Goal: Task Accomplishment & Management: Use online tool/utility

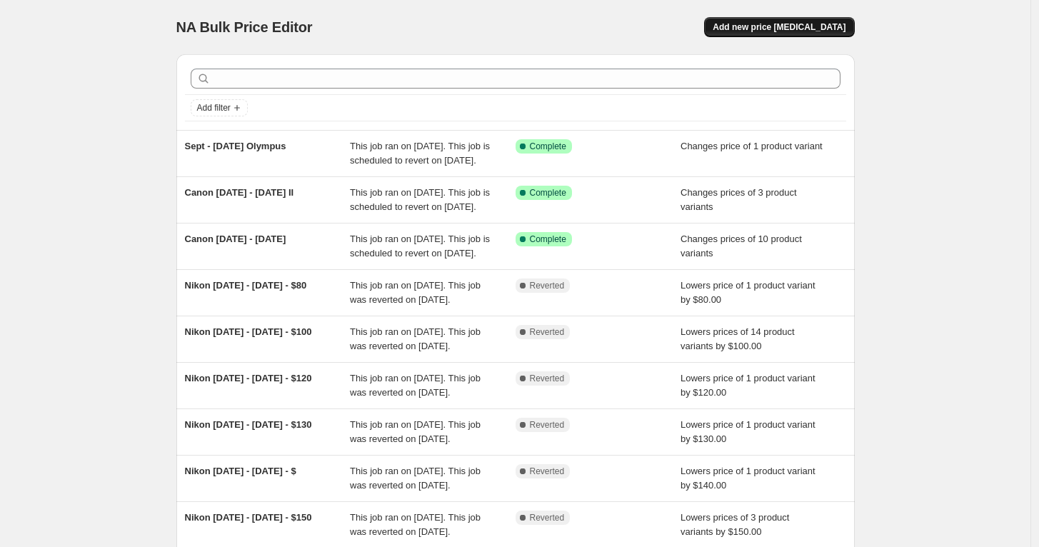
click at [820, 28] on span "Add new price [MEDICAL_DATA]" at bounding box center [779, 26] width 133 height 11
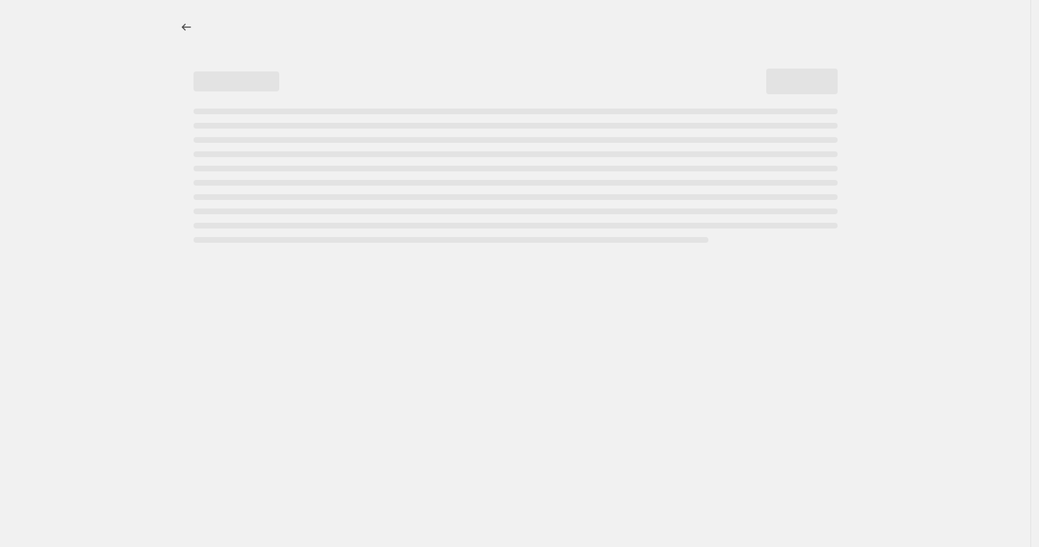
select select "percentage"
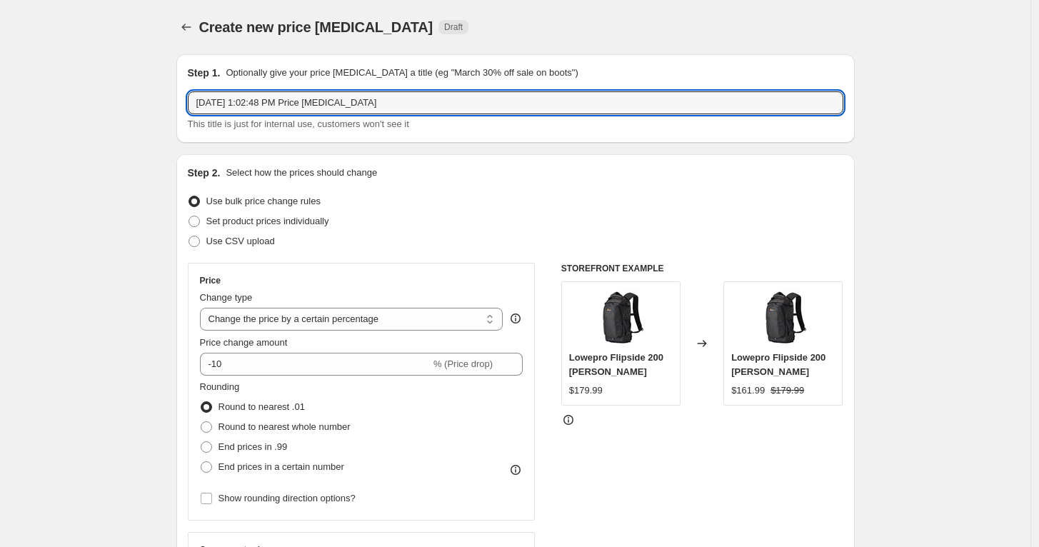
drag, startPoint x: 409, startPoint y: 94, endPoint x: 167, endPoint y: 77, distance: 242.0
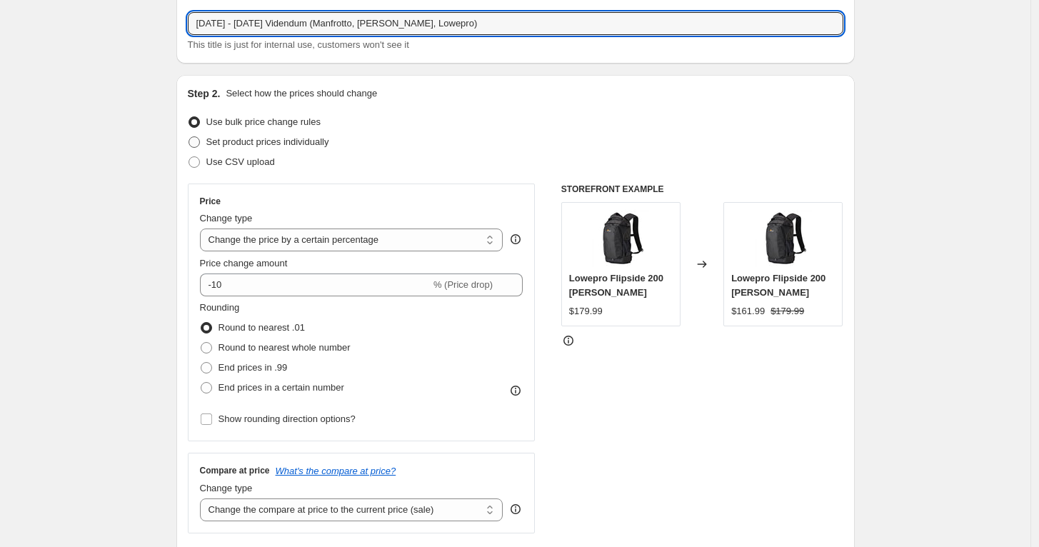
type input "[DATE] - [DATE] Videndum (Manfrotto, [PERSON_NAME], Lowepro)"
click at [279, 140] on span "Set product prices individually" at bounding box center [267, 141] width 123 height 11
click at [189, 137] on input "Set product prices individually" at bounding box center [189, 136] width 1 height 1
radio input "true"
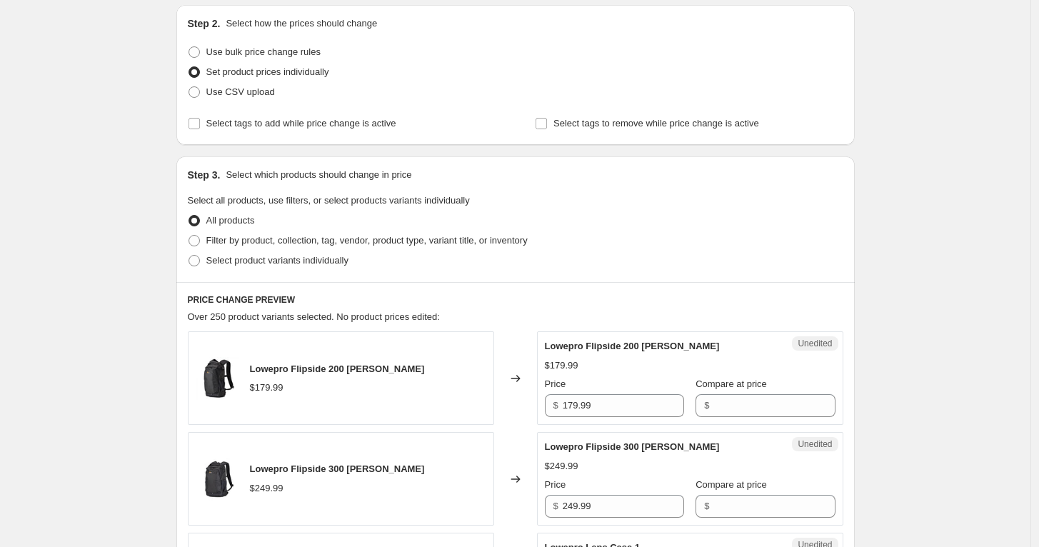
scroll to position [159, 0]
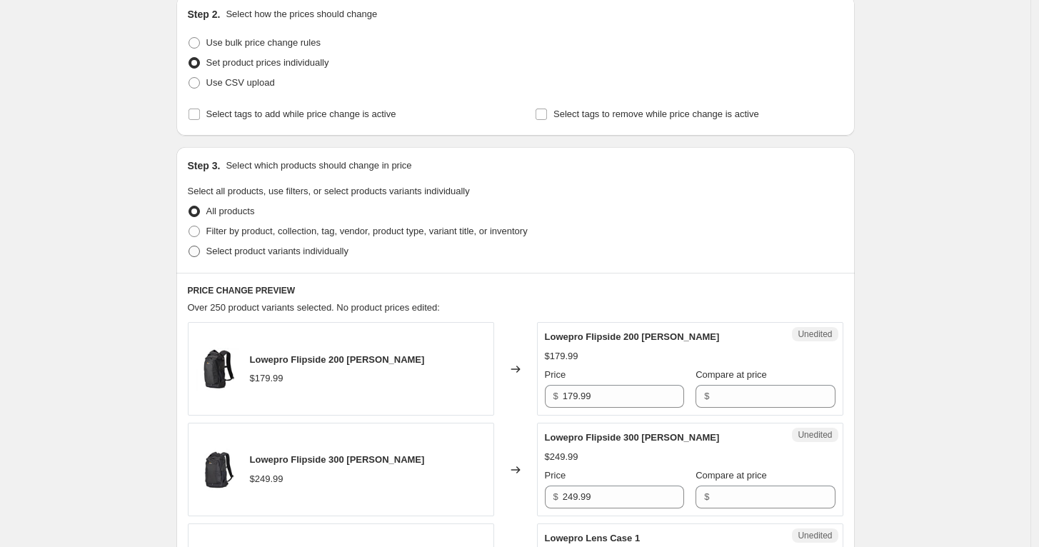
click at [268, 249] on span "Select product variants individually" at bounding box center [277, 251] width 142 height 11
click at [189, 246] on input "Select product variants individually" at bounding box center [189, 246] width 1 height 1
radio input "true"
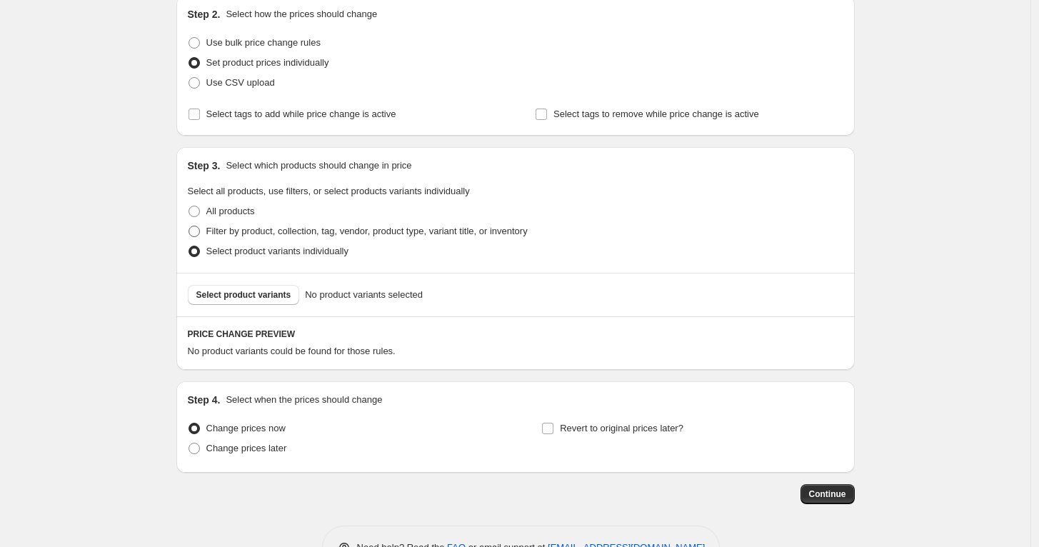
scroll to position [202, 0]
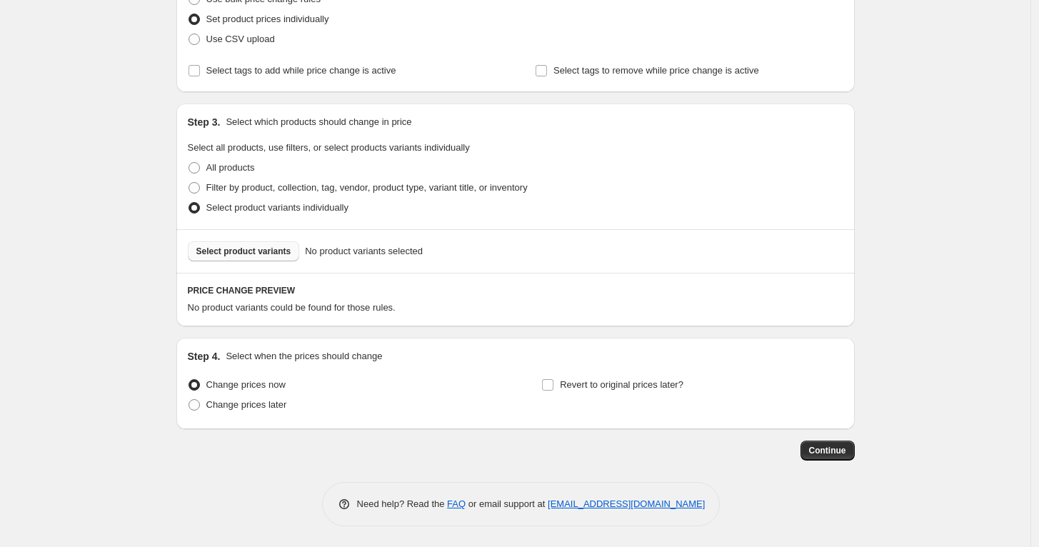
click at [269, 256] on button "Select product variants" at bounding box center [244, 251] width 112 height 20
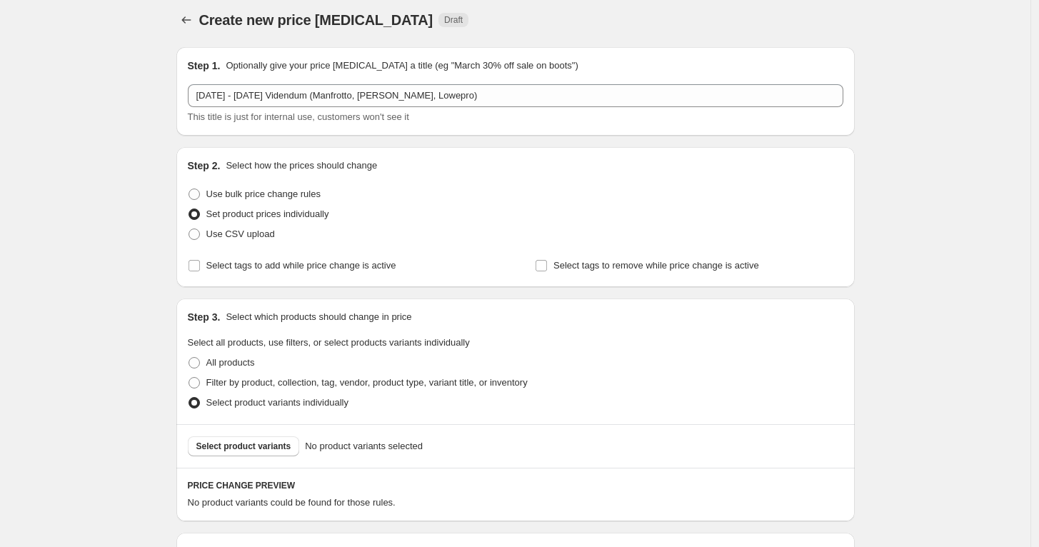
scroll to position [0, 0]
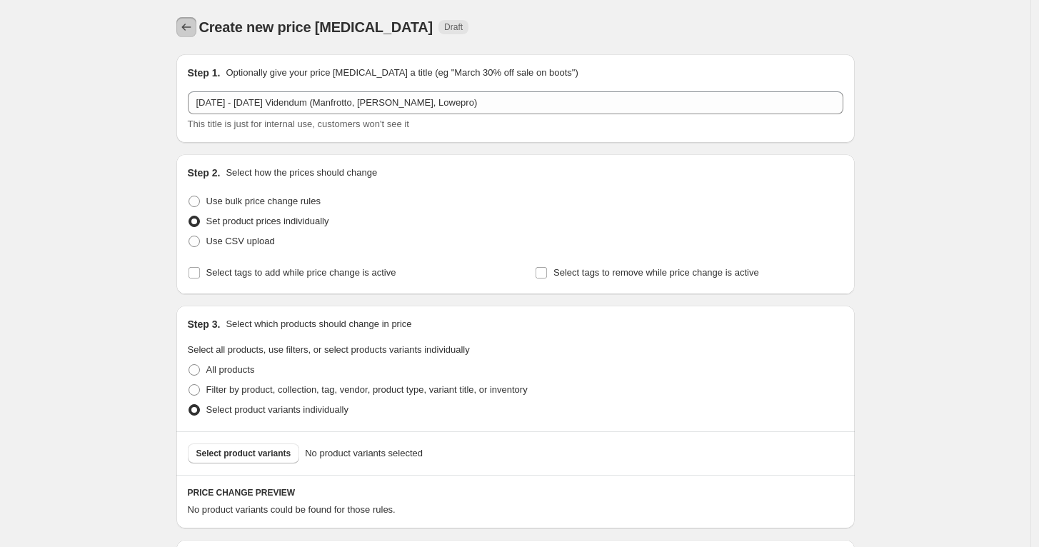
click at [187, 24] on icon "Price change jobs" at bounding box center [186, 27] width 14 height 14
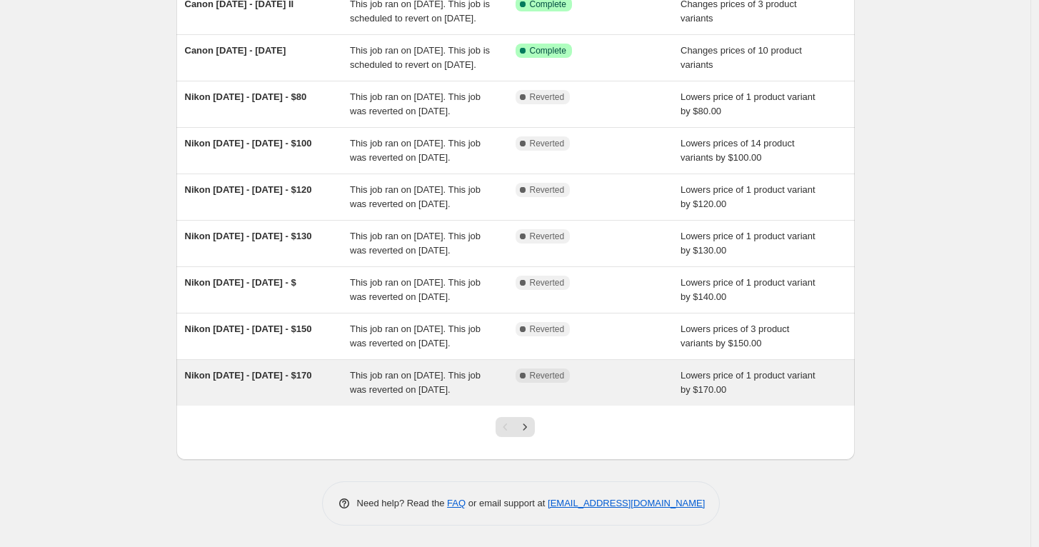
scroll to position [329, 0]
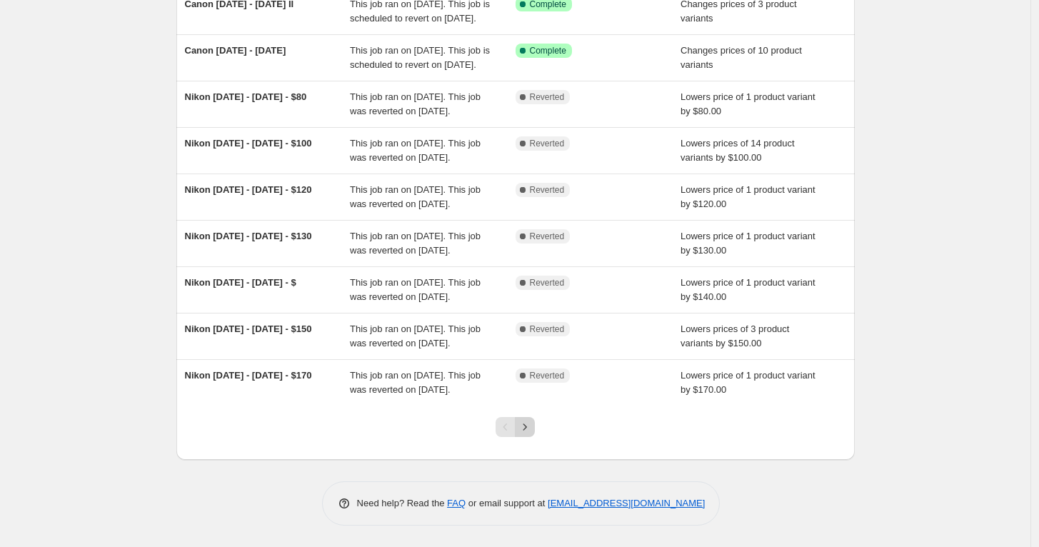
click at [532, 428] on icon "Next" at bounding box center [525, 427] width 14 height 14
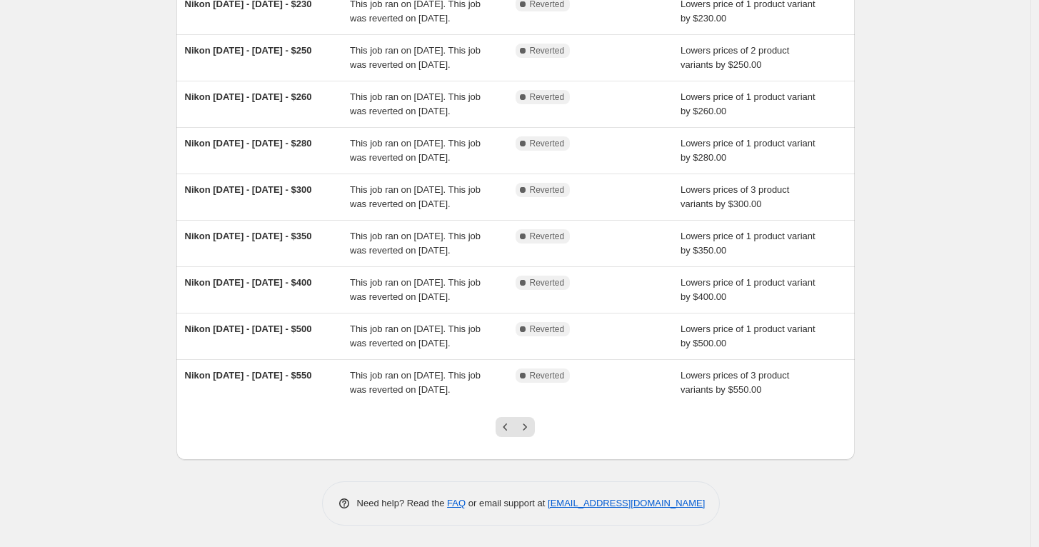
click at [532, 428] on icon "Next" at bounding box center [525, 427] width 14 height 14
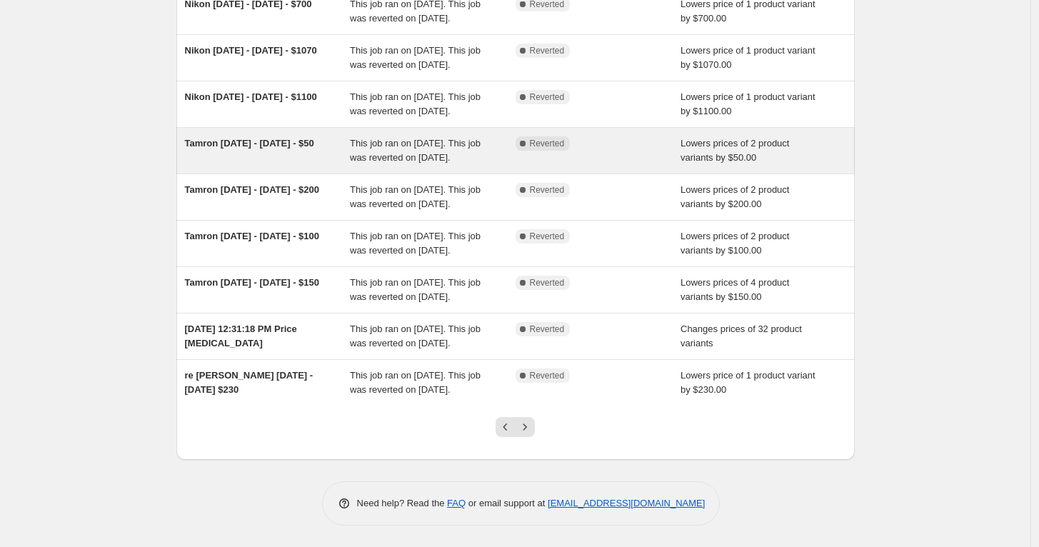
click at [532, 428] on icon "Next" at bounding box center [525, 427] width 14 height 14
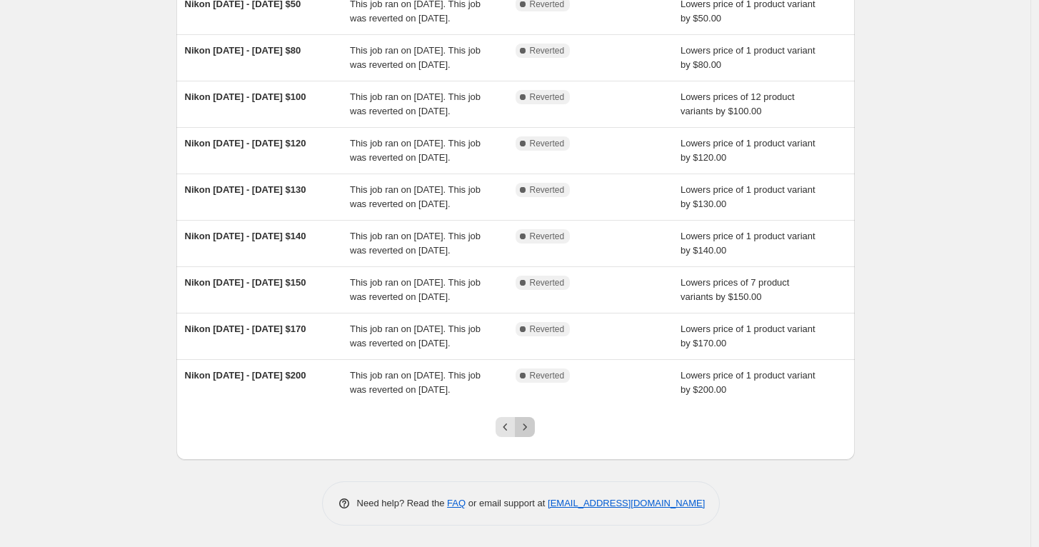
click at [532, 428] on icon "Next" at bounding box center [525, 427] width 14 height 14
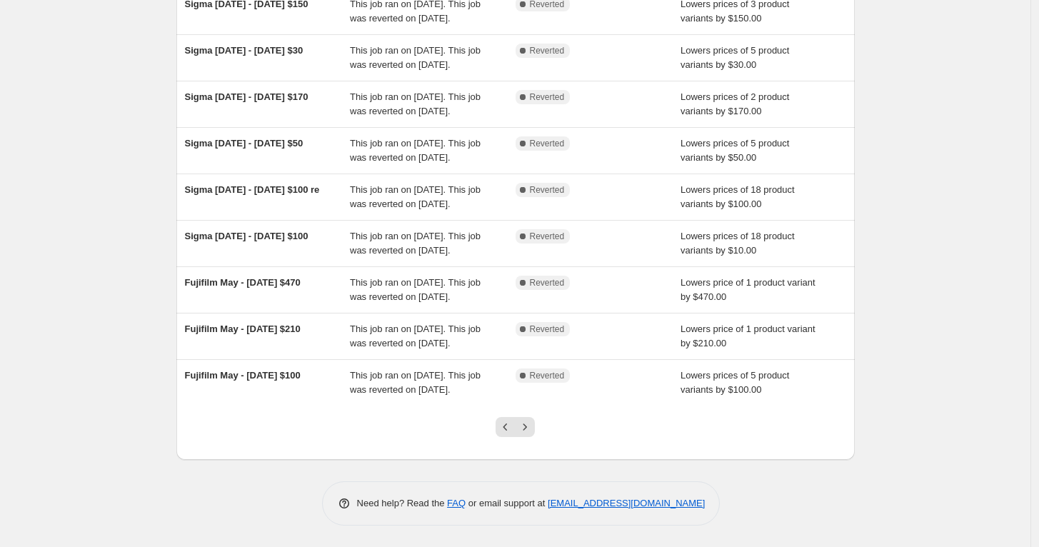
click at [532, 428] on icon "Next" at bounding box center [525, 427] width 14 height 14
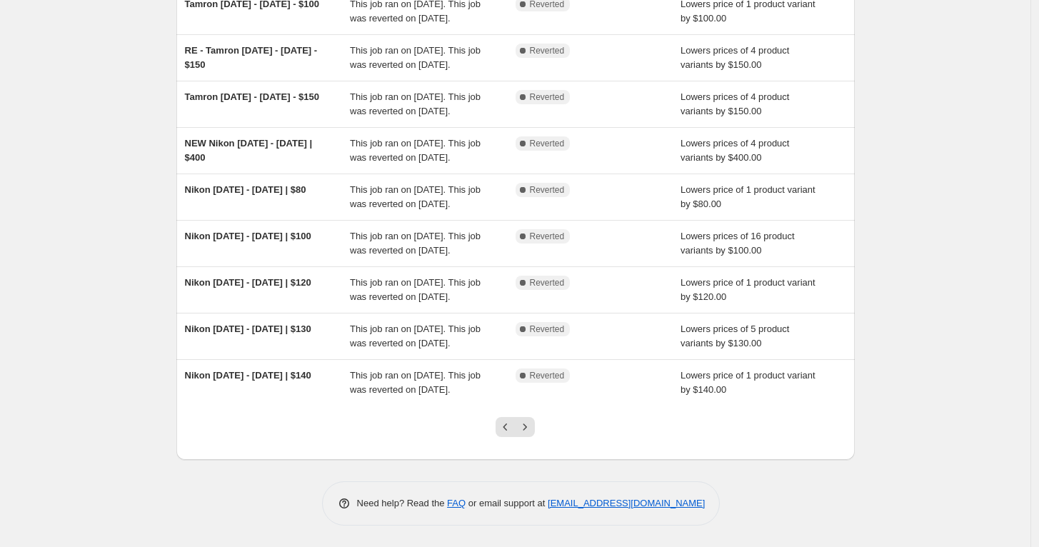
click at [532, 428] on icon "Next" at bounding box center [525, 427] width 14 height 14
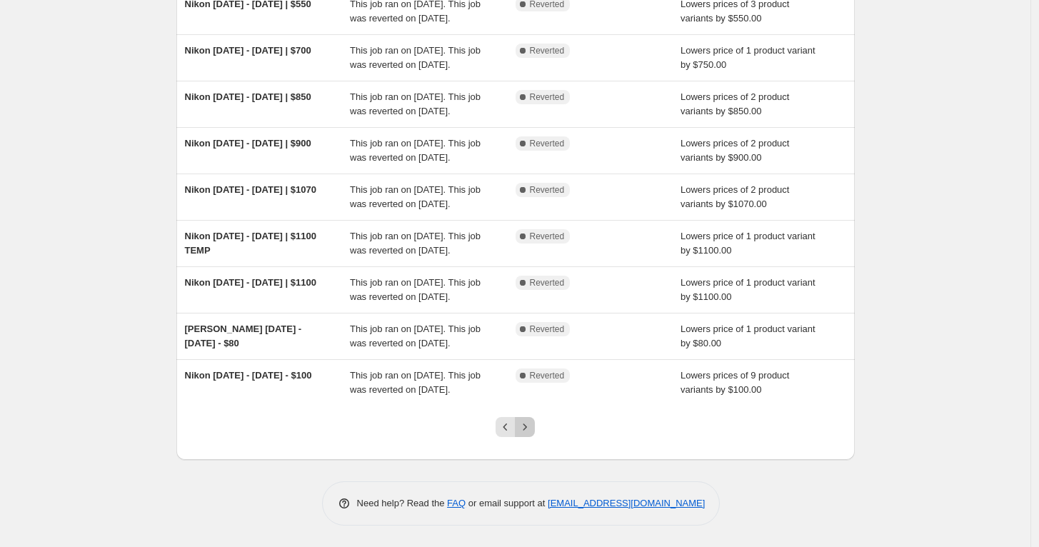
click at [532, 428] on icon "Next" at bounding box center [525, 427] width 14 height 14
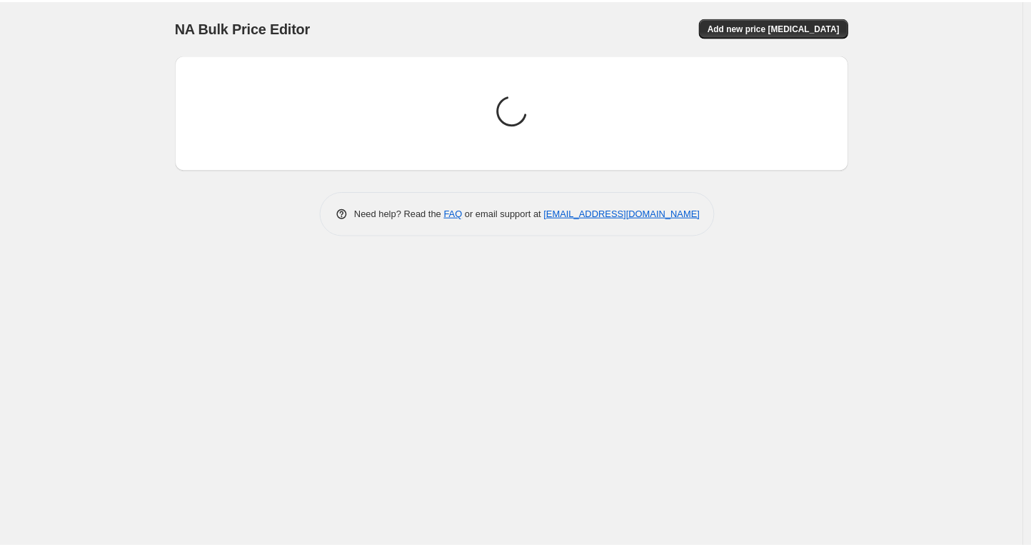
scroll to position [0, 0]
